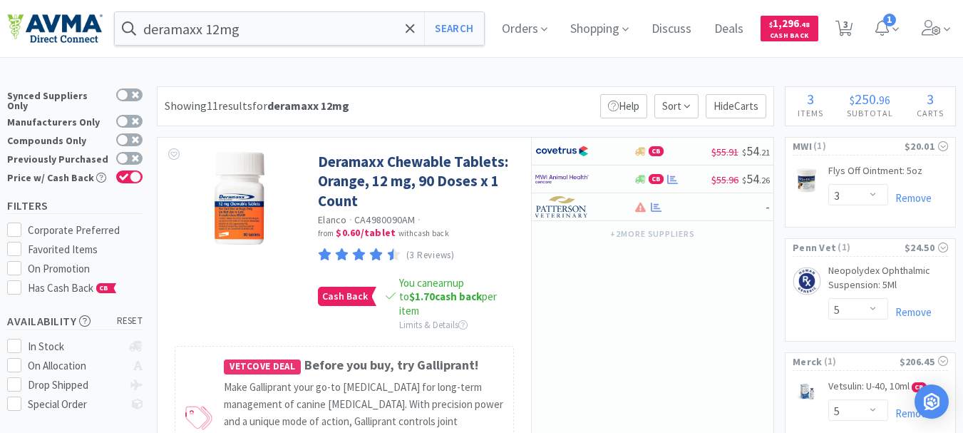
select select "3"
select select "5"
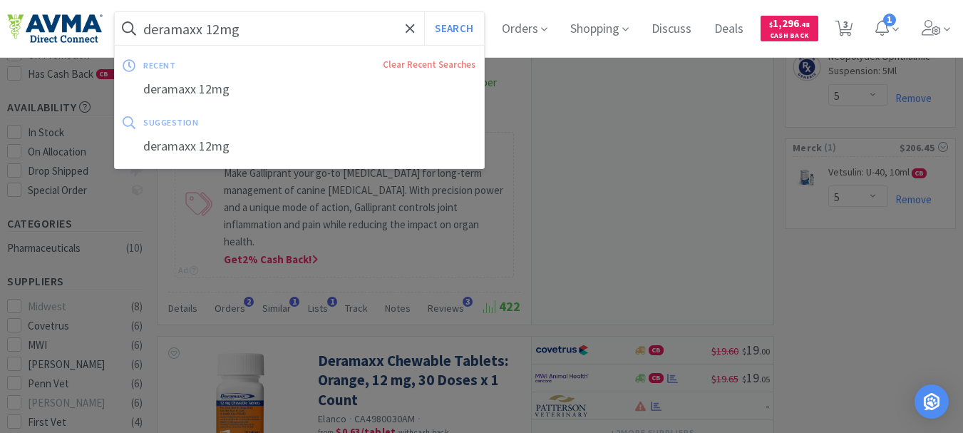
click at [270, 31] on input "deramaxx 12mg" at bounding box center [299, 28] width 369 height 33
paste input "077573"
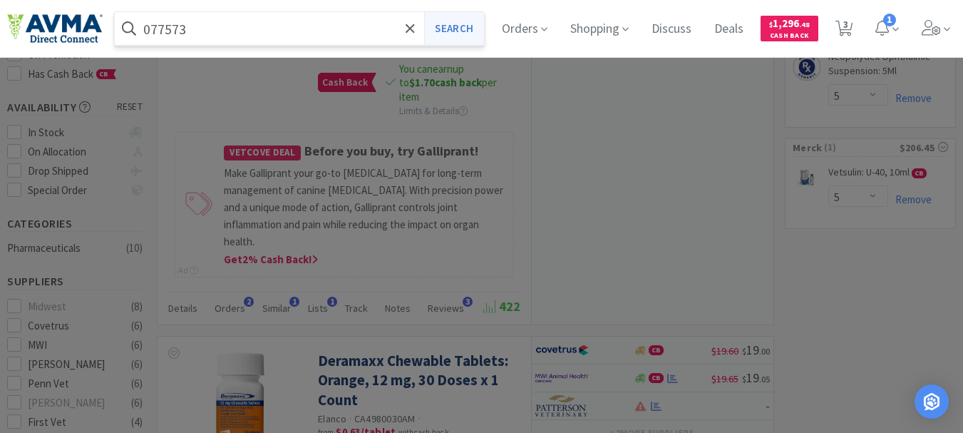
click at [472, 26] on button "Search" at bounding box center [453, 28] width 59 height 33
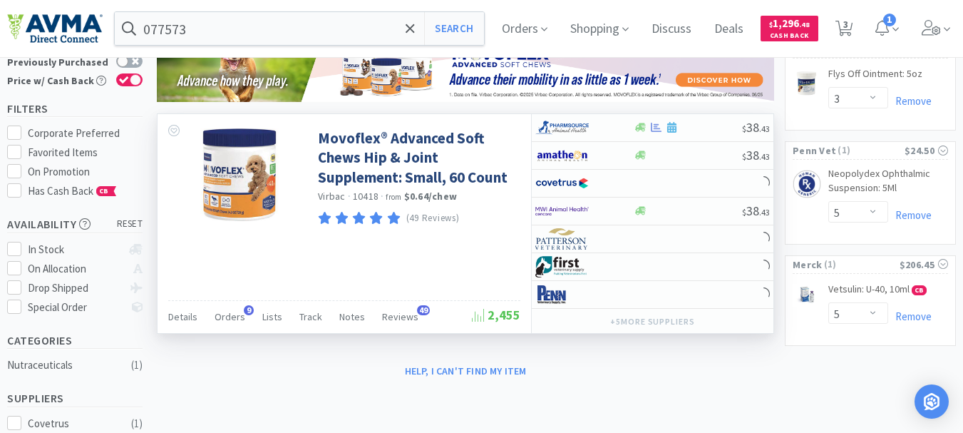
scroll to position [71, 0]
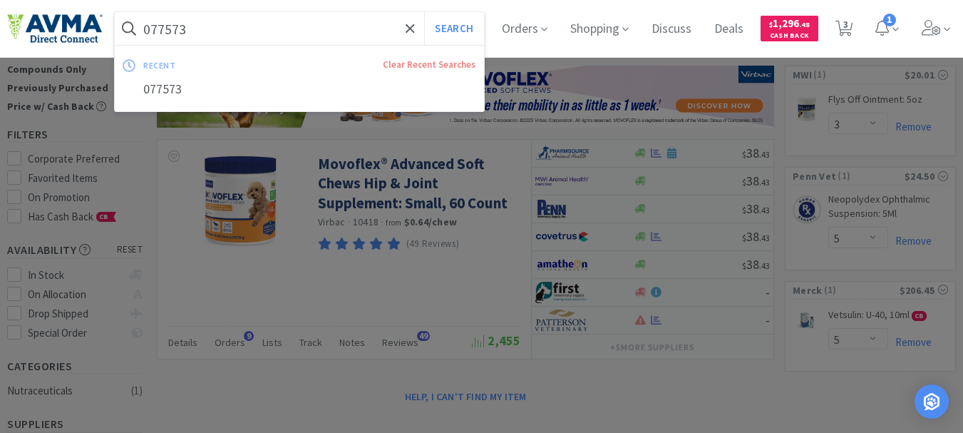
click at [197, 32] on input "077573" at bounding box center [299, 28] width 369 height 33
paste input "298.80100."
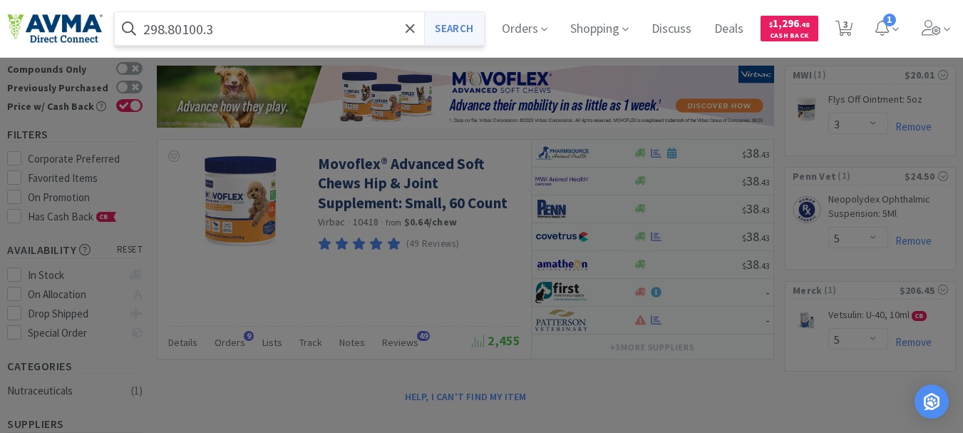
type input "298.80100.3"
click at [463, 26] on button "Search" at bounding box center [453, 28] width 59 height 33
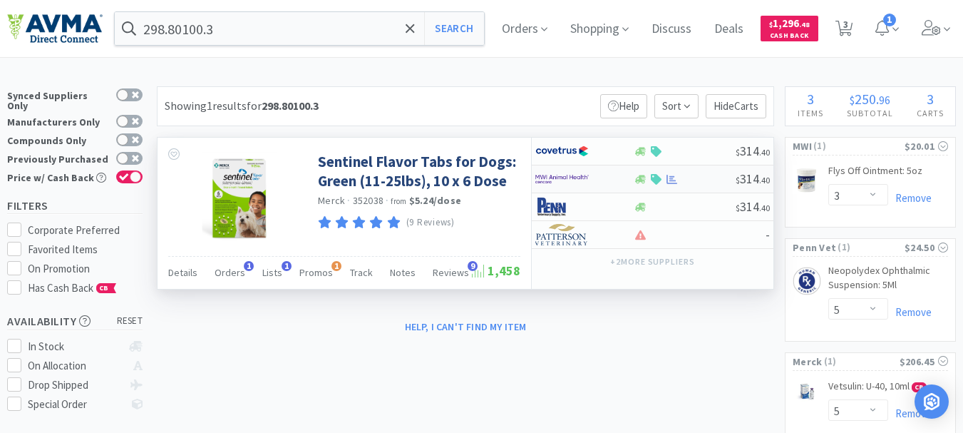
click at [561, 179] on img at bounding box center [561, 178] width 53 height 21
select select "1"
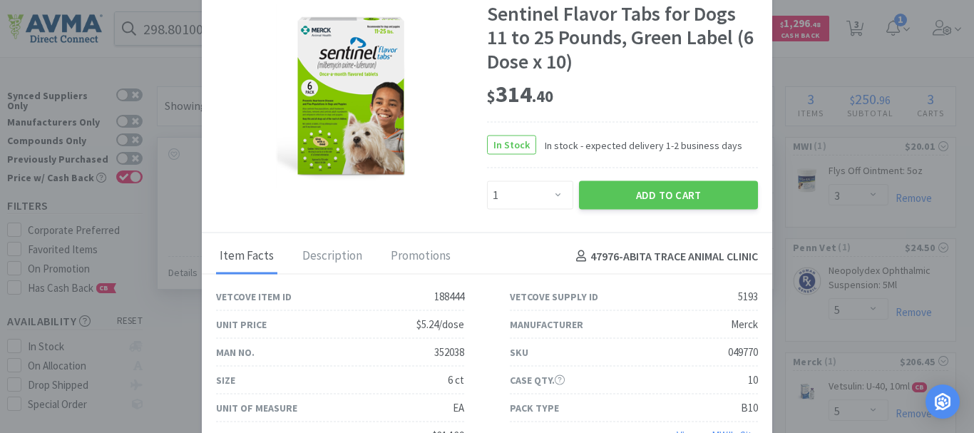
click at [739, 355] on div "049770" at bounding box center [743, 352] width 30 height 17
copy div "049770"
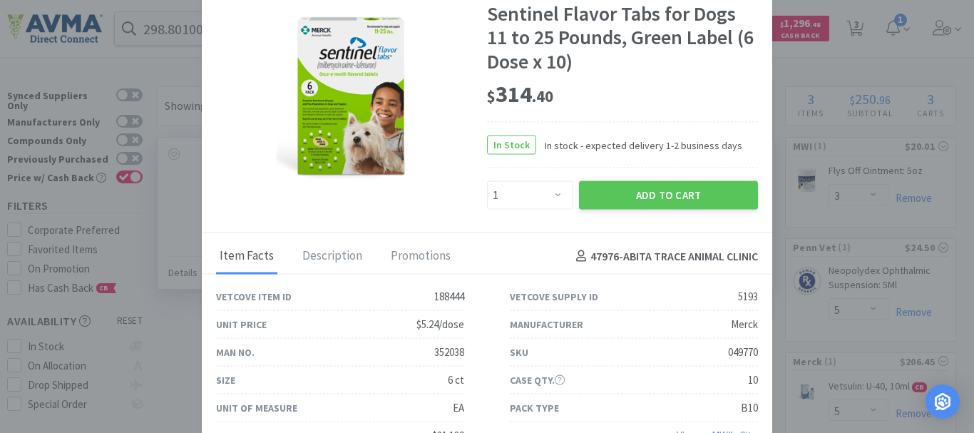
click at [706, 103] on div "$ 314 . 40" at bounding box center [622, 94] width 271 height 30
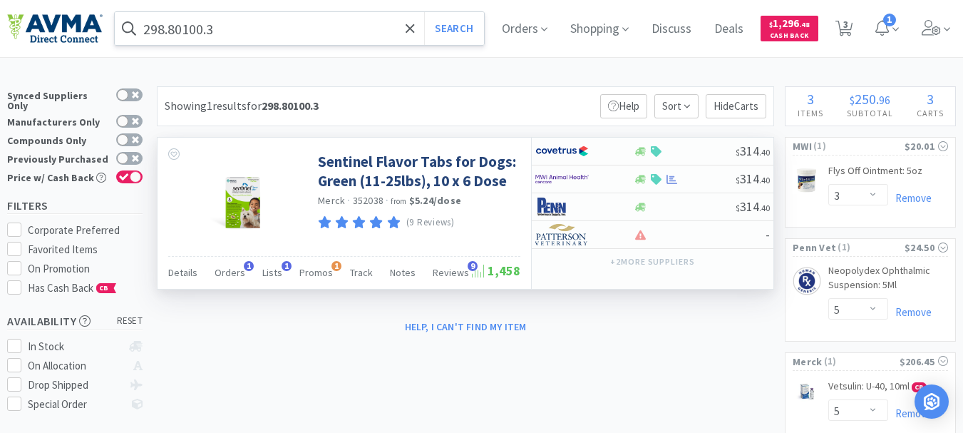
click at [238, 29] on input "298.80100.3" at bounding box center [299, 28] width 369 height 33
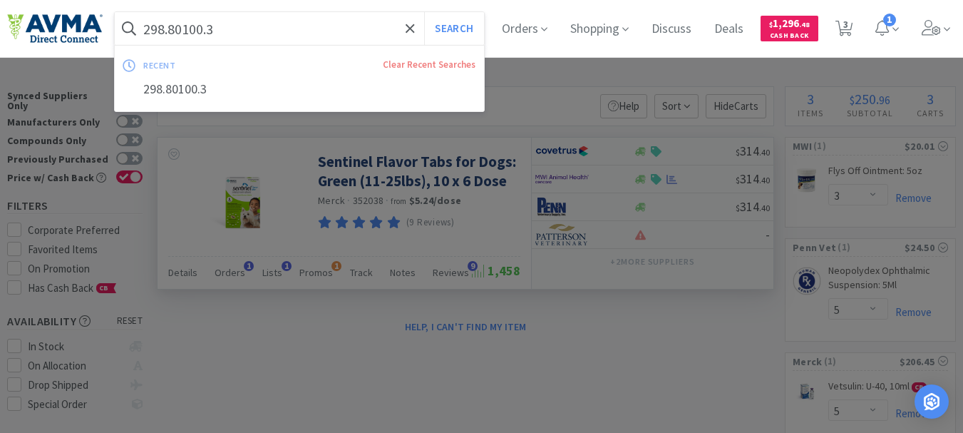
paste input "062267"
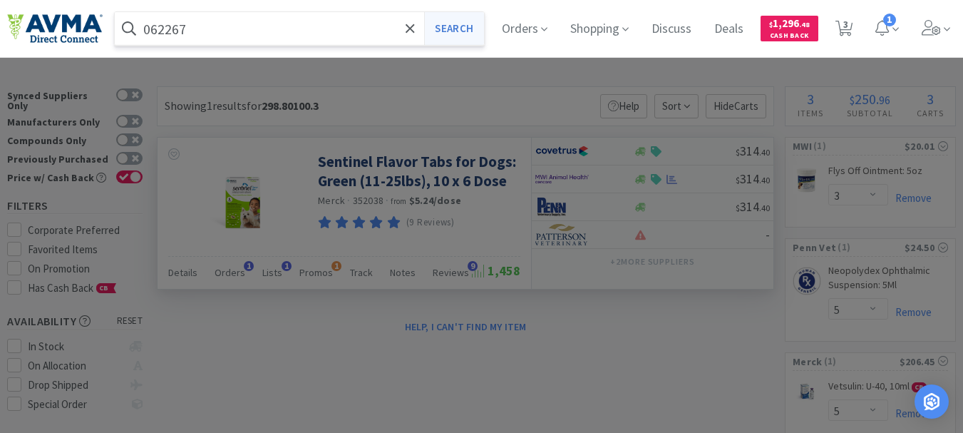
type input "062267"
click at [471, 34] on button "Search" at bounding box center [453, 28] width 59 height 33
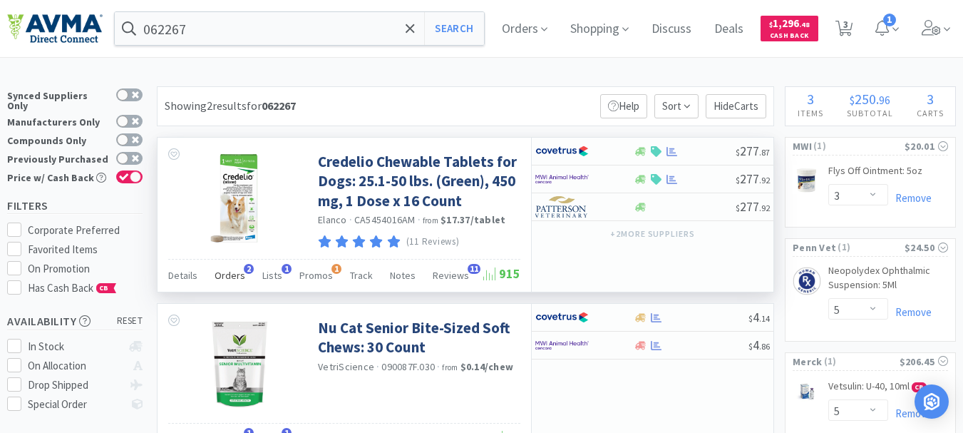
click at [235, 272] on span "Orders" at bounding box center [230, 275] width 31 height 13
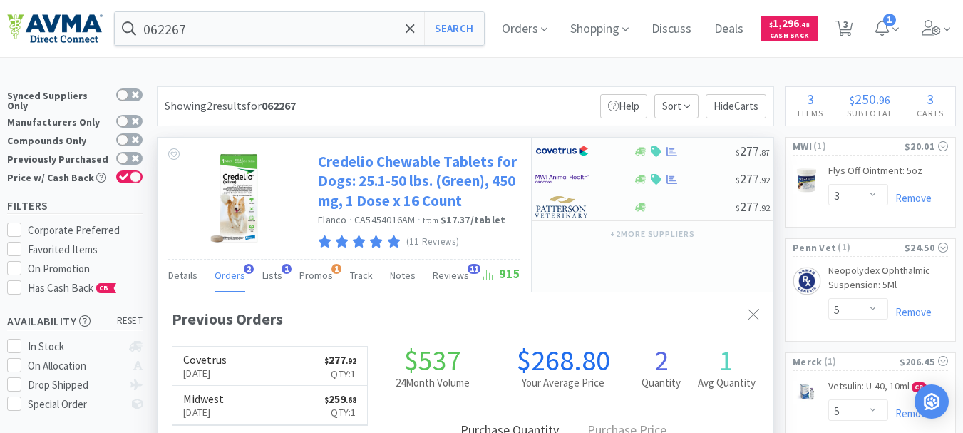
click at [388, 197] on link "Credelio Chewable Tablets for Dogs: 25.1-50 lbs. (Green), 450 mg, 1 Dose x 16 C…" at bounding box center [417, 181] width 199 height 58
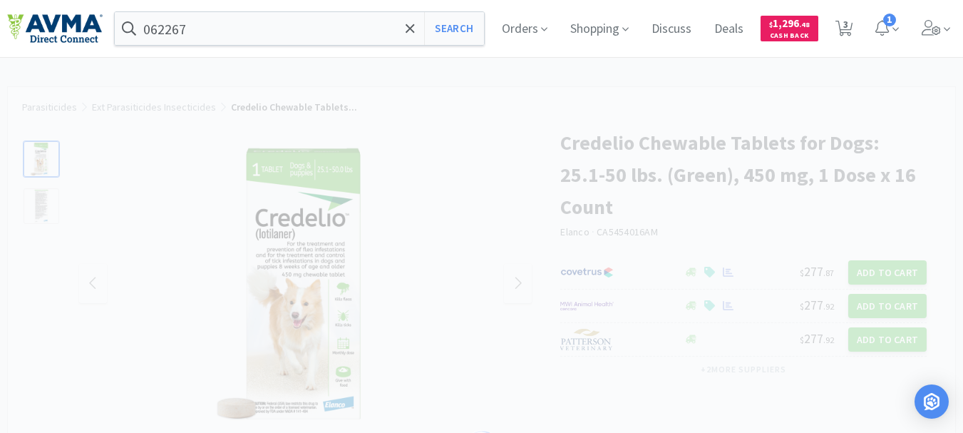
select select "236255"
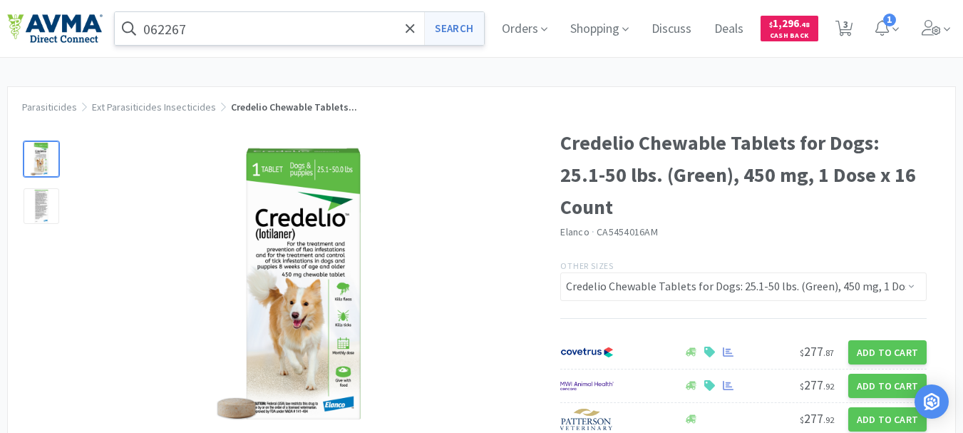
click at [465, 27] on button "Search" at bounding box center [453, 28] width 59 height 33
select select "3"
select select "5"
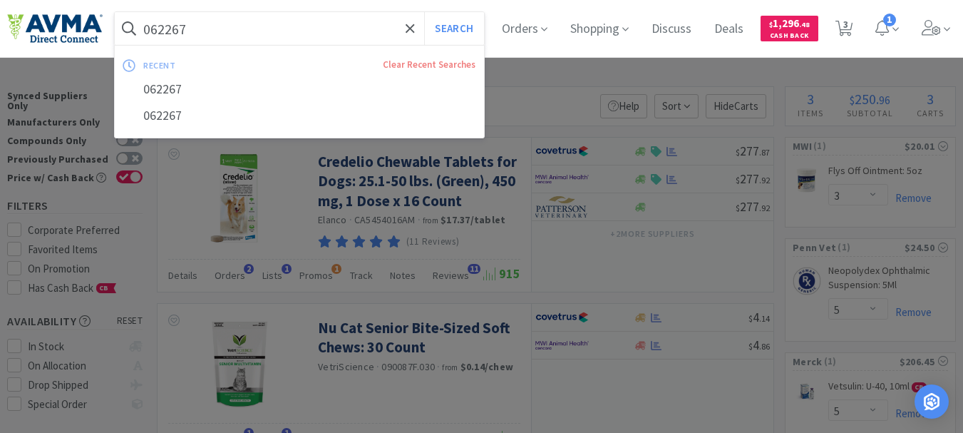
click at [240, 30] on input "062267" at bounding box center [299, 28] width 369 height 33
paste input "288.00601.3 +"
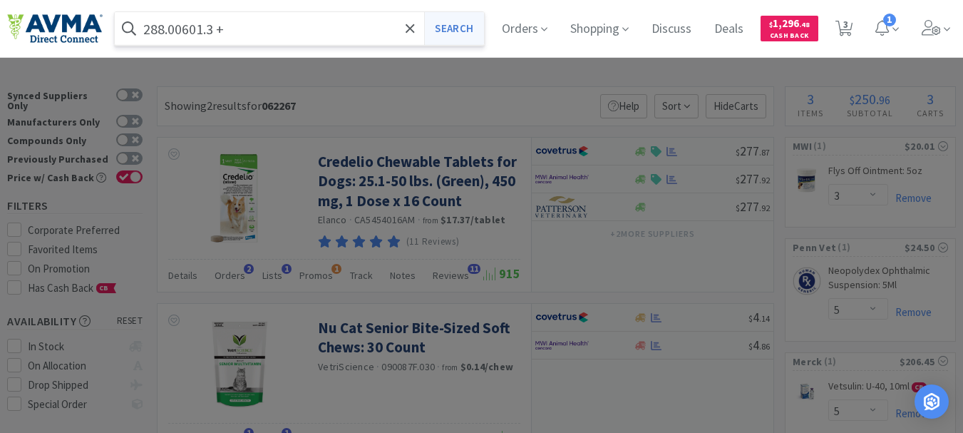
click at [449, 27] on button "Search" at bounding box center [453, 28] width 59 height 33
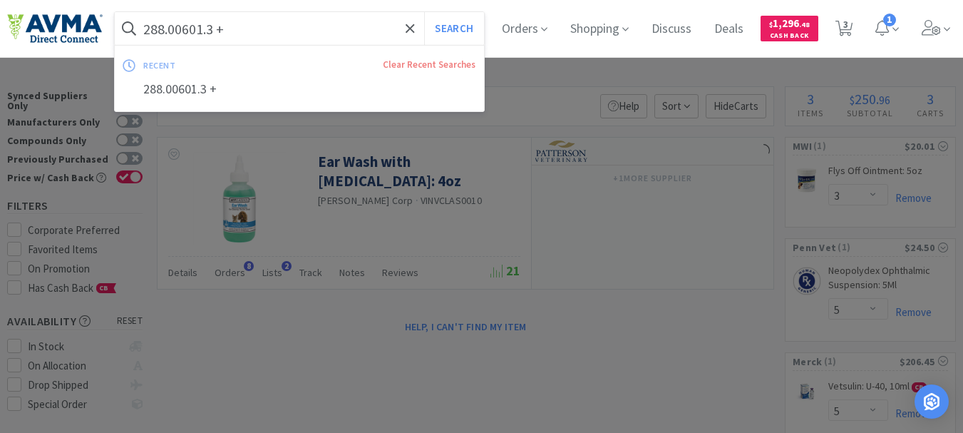
click at [237, 39] on input "288.00601.3 +" at bounding box center [299, 28] width 369 height 33
click at [240, 37] on input "288.00601.3 +" at bounding box center [299, 28] width 369 height 33
type input "288.00601.3"
click at [424, 12] on button "Search" at bounding box center [453, 28] width 59 height 33
